Goal: Find specific page/section: Find specific page/section

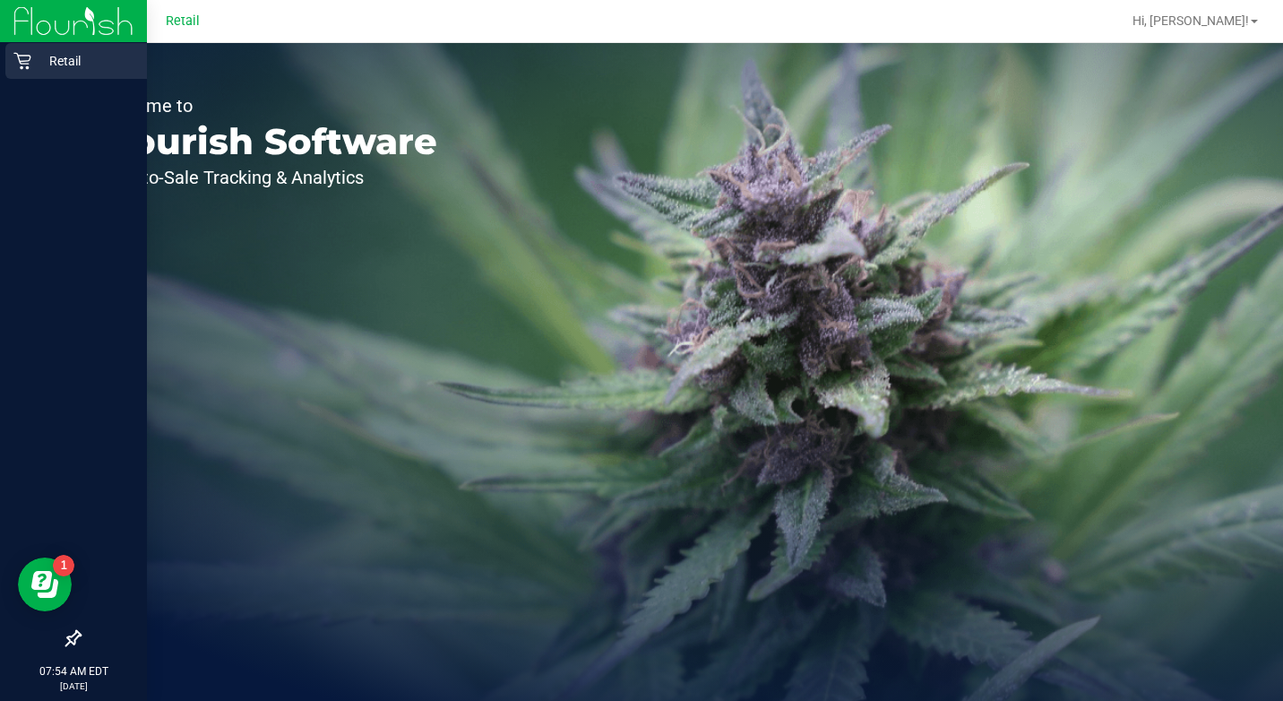
click at [12, 56] on div "Retail" at bounding box center [76, 61] width 142 height 36
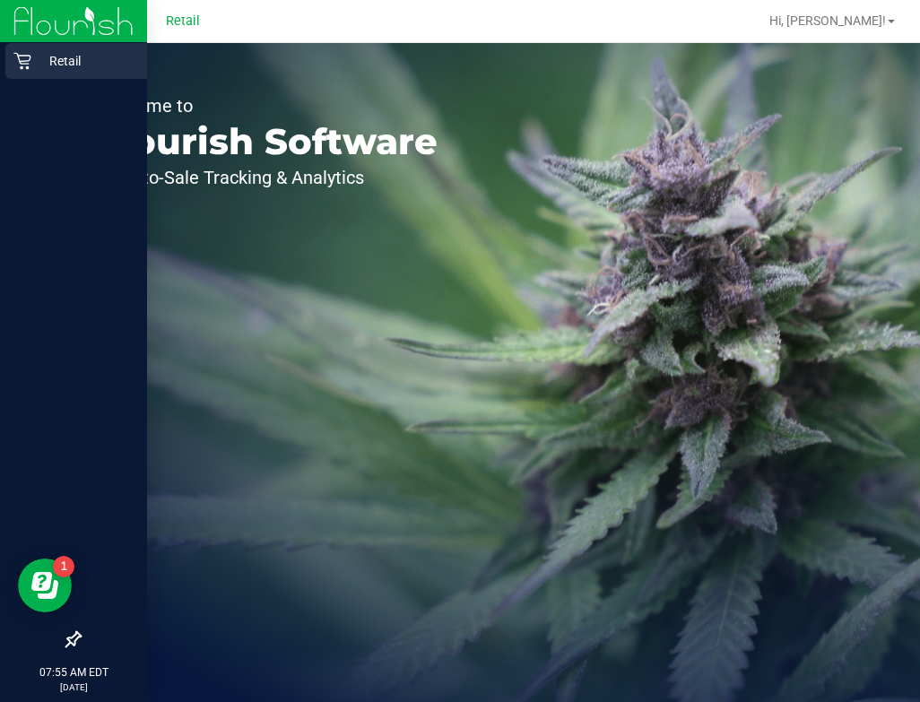
drag, startPoint x: 21, startPoint y: 55, endPoint x: 18, endPoint y: 43, distance: 12.0
click at [21, 55] on icon at bounding box center [22, 61] width 18 height 18
